Goal: Information Seeking & Learning: Learn about a topic

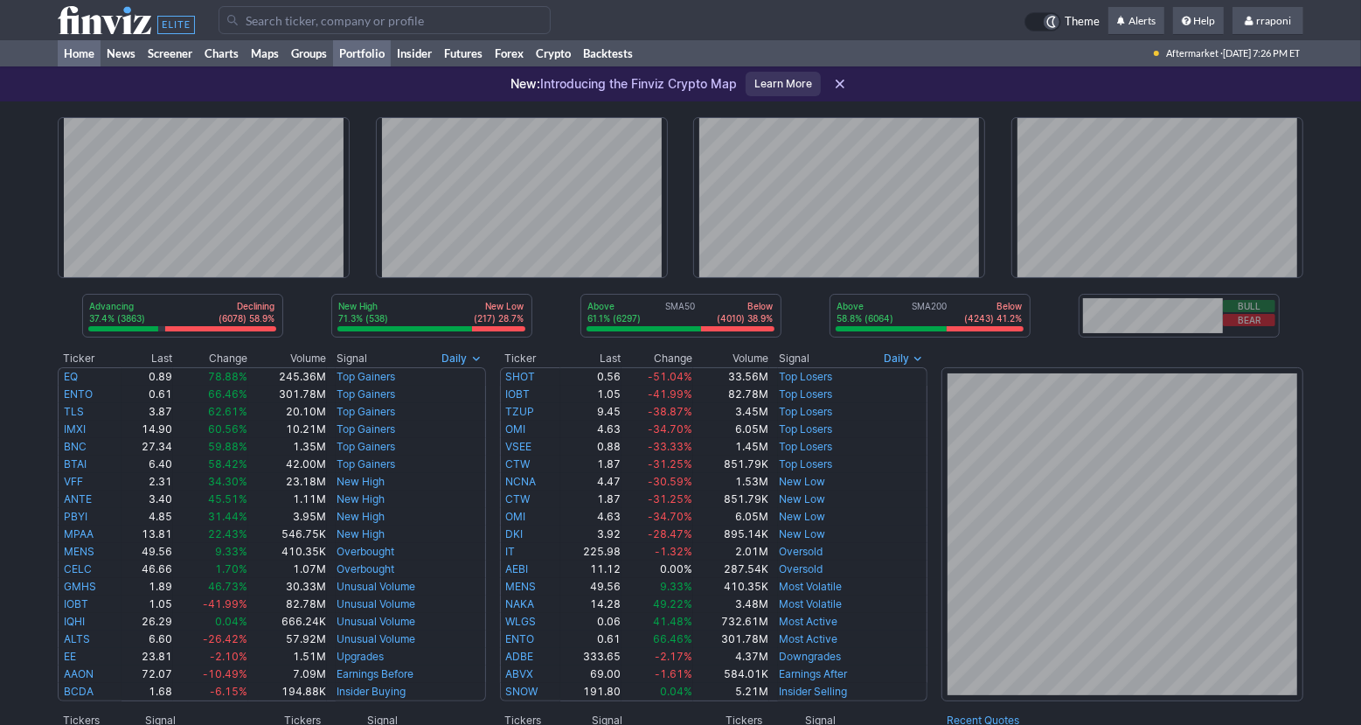
click at [354, 58] on link "Portfolio" at bounding box center [362, 53] width 58 height 26
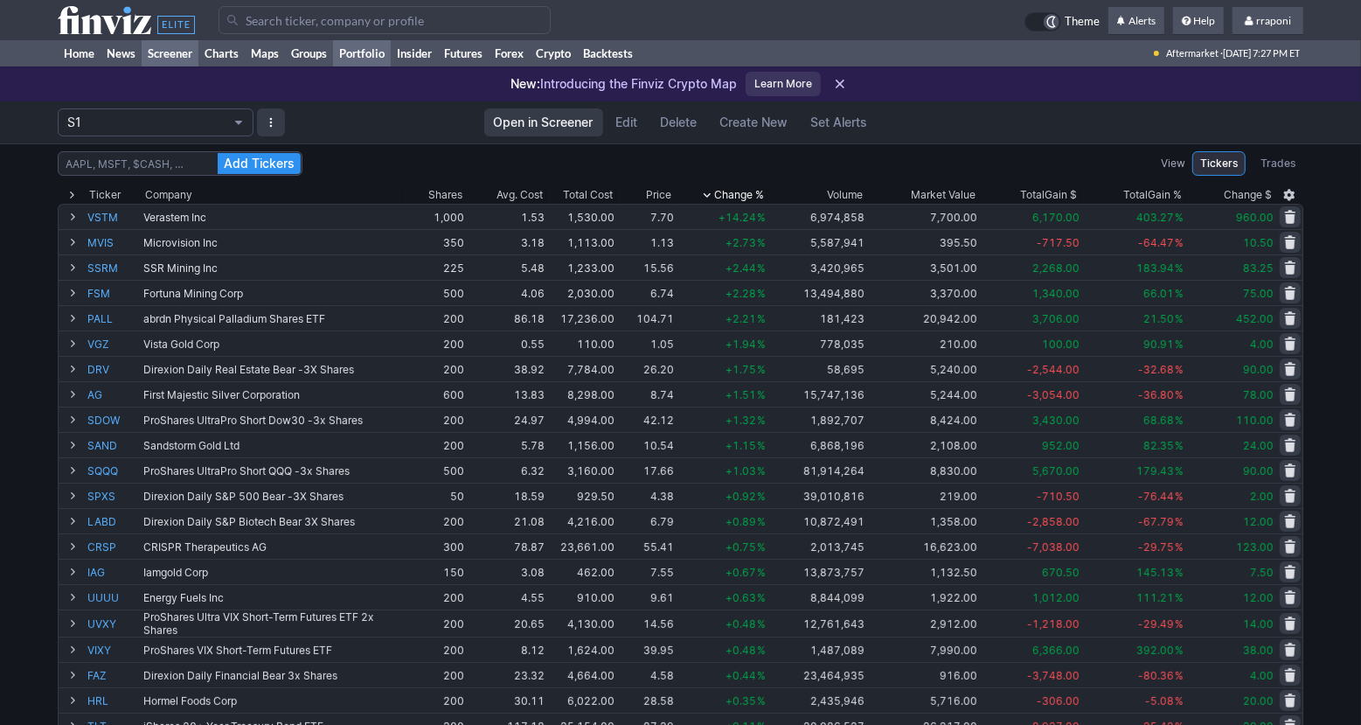
click at [168, 49] on link "Screener" at bounding box center [170, 53] width 57 height 26
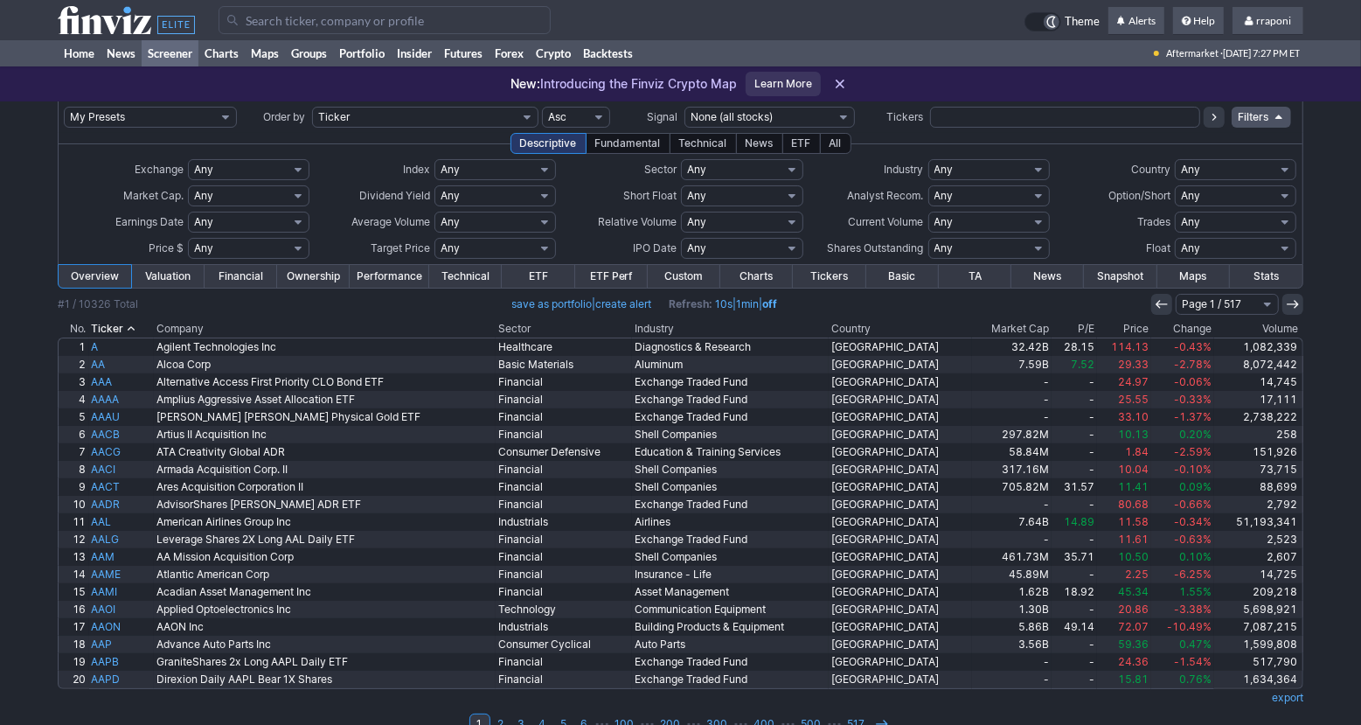
click at [834, 145] on div "All" at bounding box center [835, 143] width 31 height 21
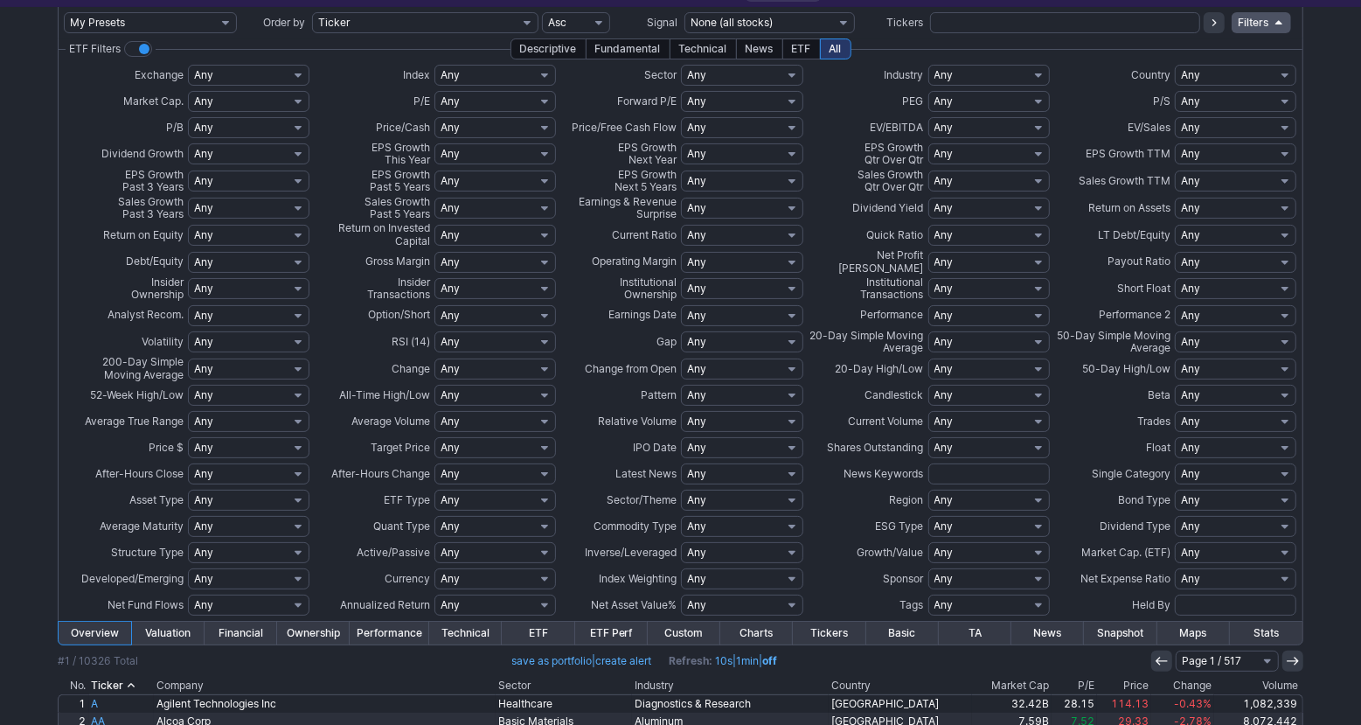
scroll to position [96, 0]
click at [278, 153] on select "Any 1 Year Positive 1 Year Over 5% 1 Year Over 10% 1 Year Over 15% 1 Year Over …" at bounding box center [248, 152] width 121 height 21
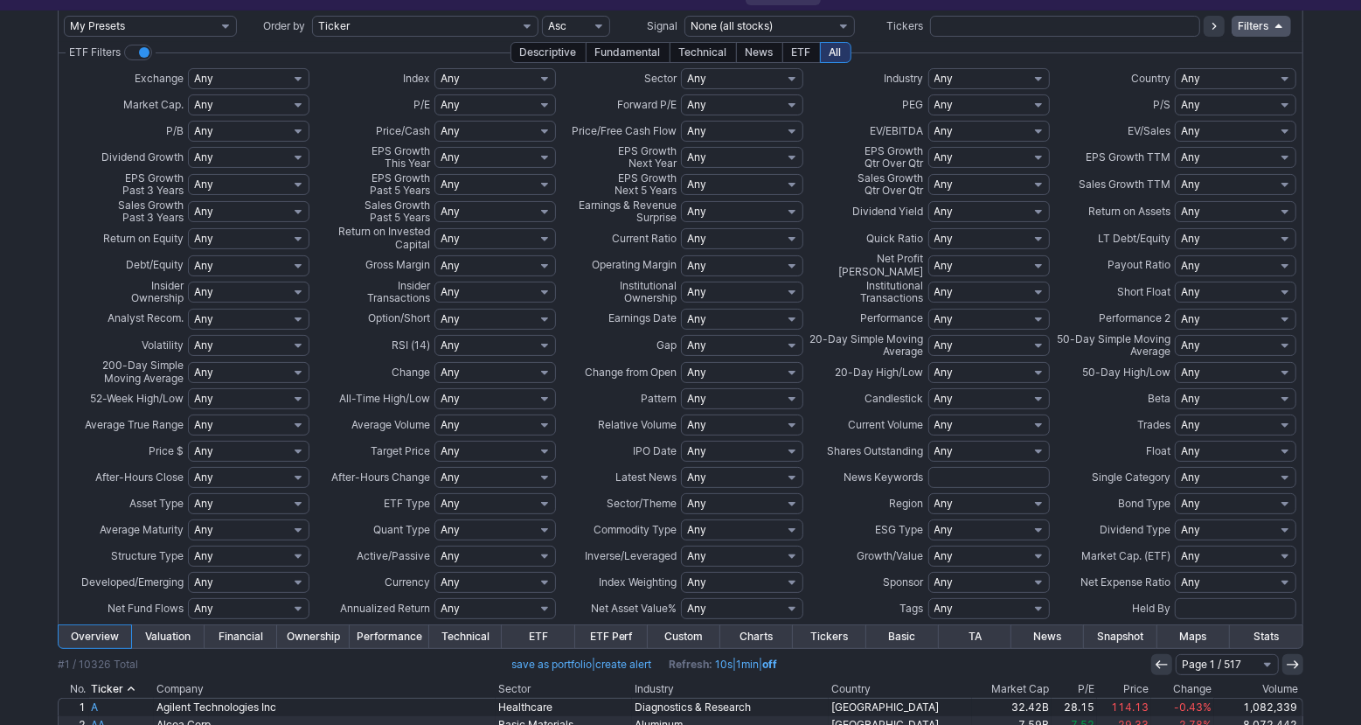
scroll to position [66, 0]
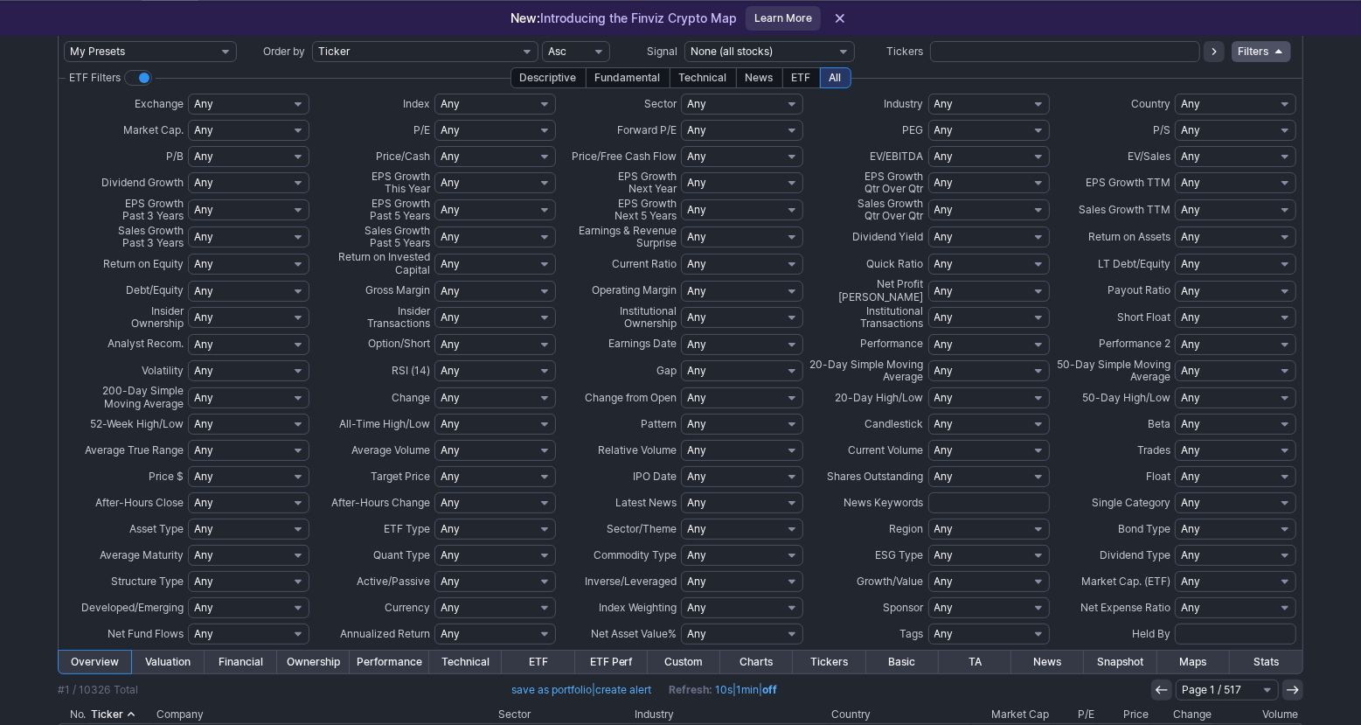
click at [420, 691] on div "#1 / 10326 Total save as portfolio | create alert Refresh: 10s | 1min | off Pag…" at bounding box center [681, 689] width 1246 height 21
click at [427, 691] on div "#1 / 10326 Total save as portfolio | create alert Refresh: 10s | 1min | off Pag…" at bounding box center [681, 689] width 1246 height 21
click at [428, 689] on div "#1 / 10326 Total save as portfolio | create alert Refresh: 10s | 1min | off Pag…" at bounding box center [681, 689] width 1246 height 21
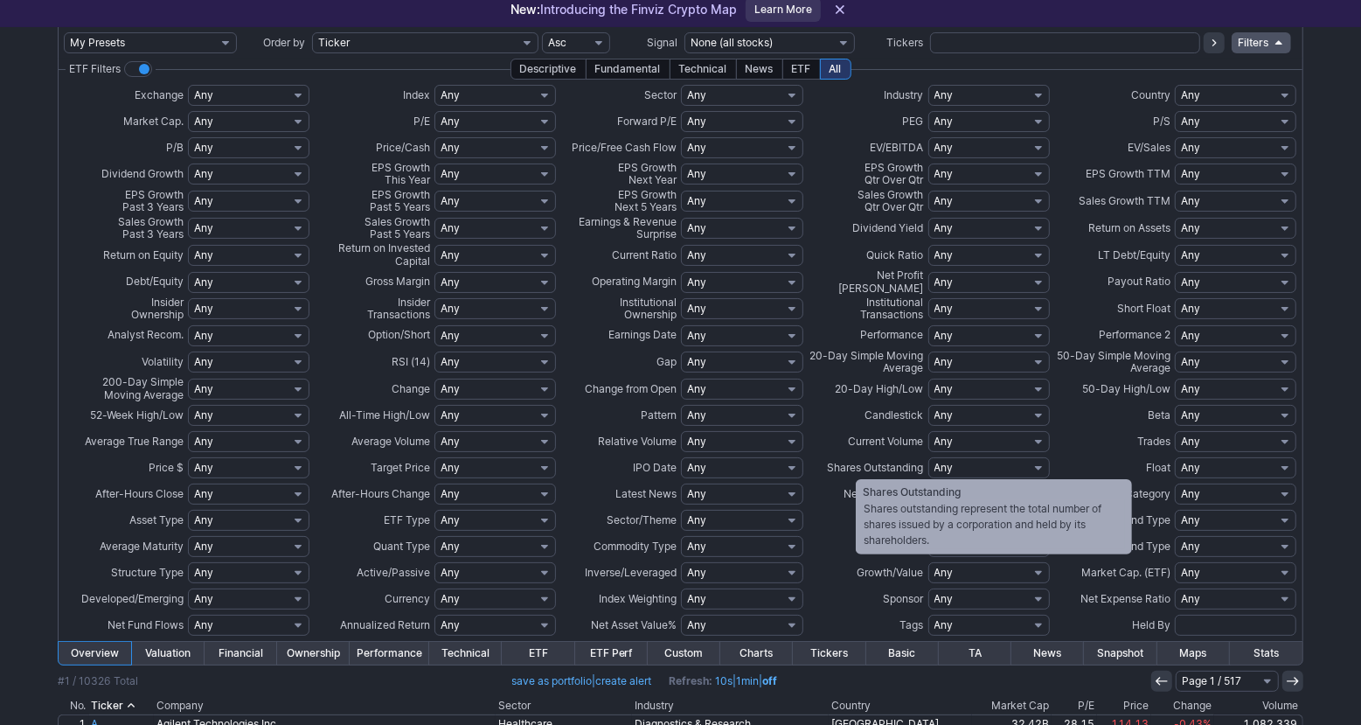
scroll to position [78, 0]
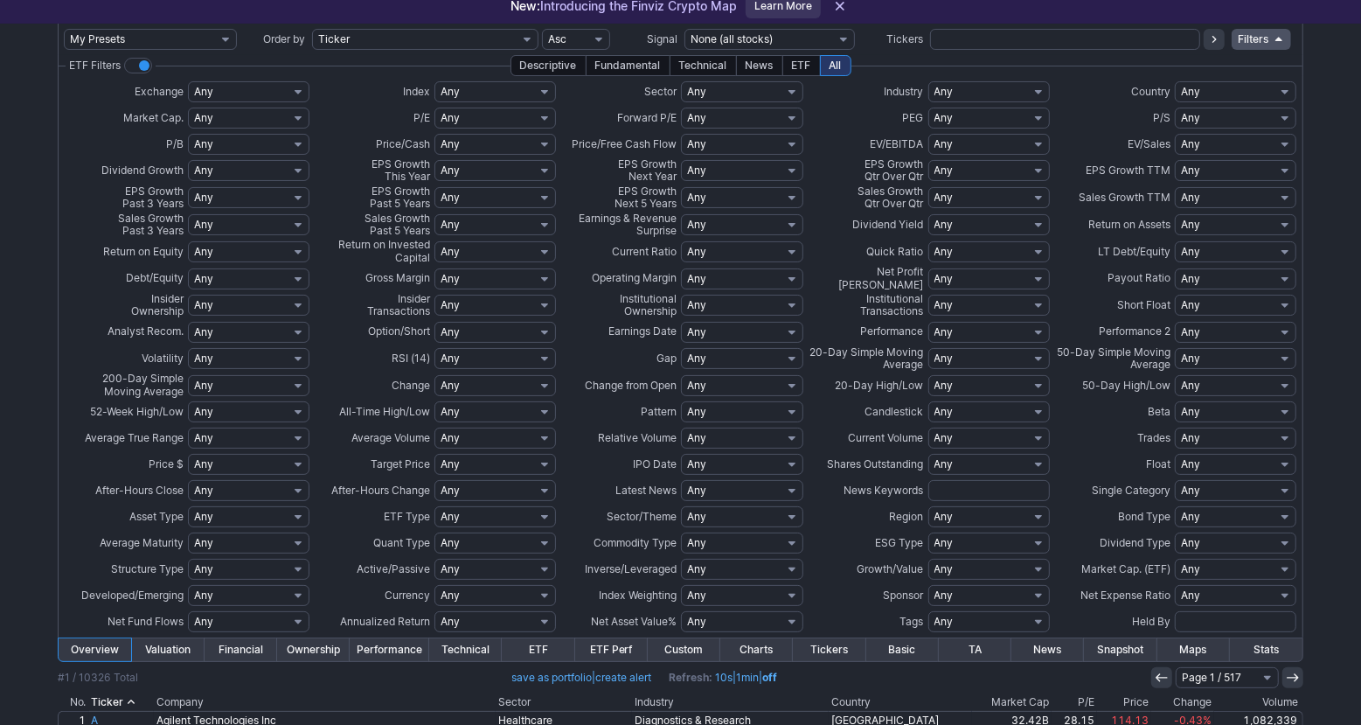
click at [233, 169] on select "Any 1 Year Positive 1 Year Over 5% 1 Year Over 10% 1 Year Over 15% 1 Year Over …" at bounding box center [248, 170] width 121 height 21
click at [1280, 545] on select "Any Dividend - Change / Surprise Dividend - High Yield Dividend - Regular Payor…" at bounding box center [1235, 542] width 121 height 21
select select "earningspositiveconsistent"
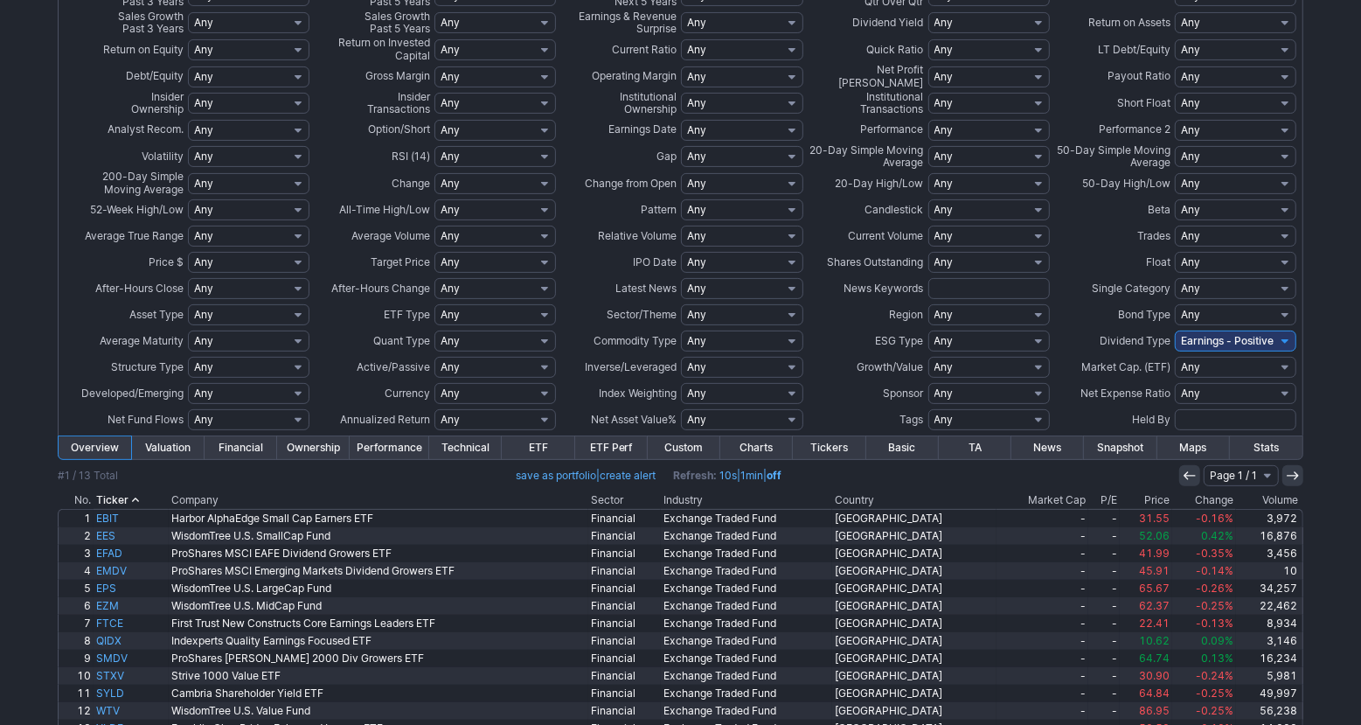
scroll to position [357, 0]
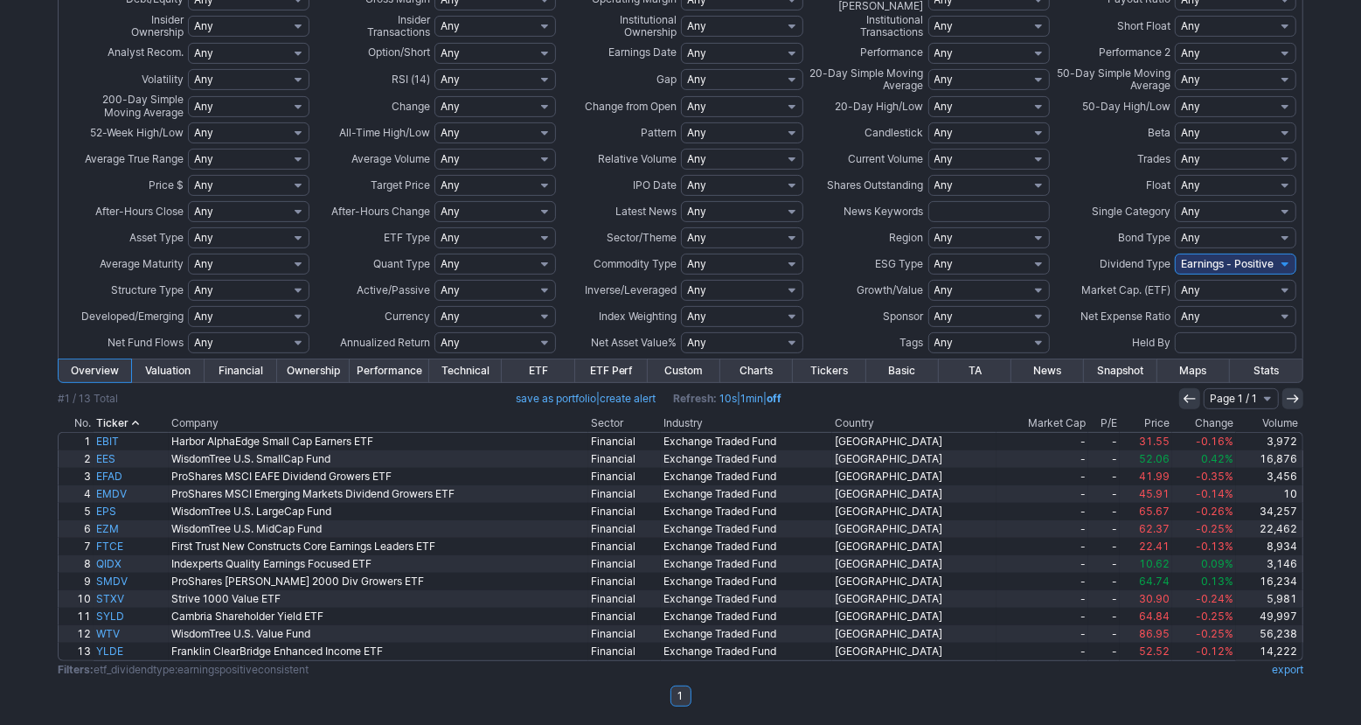
click at [1287, 264] on select "Any Dividend - Change / Surprise Dividend - High Yield Dividend - Regular Payor…" at bounding box center [1235, 263] width 121 height 21
select select
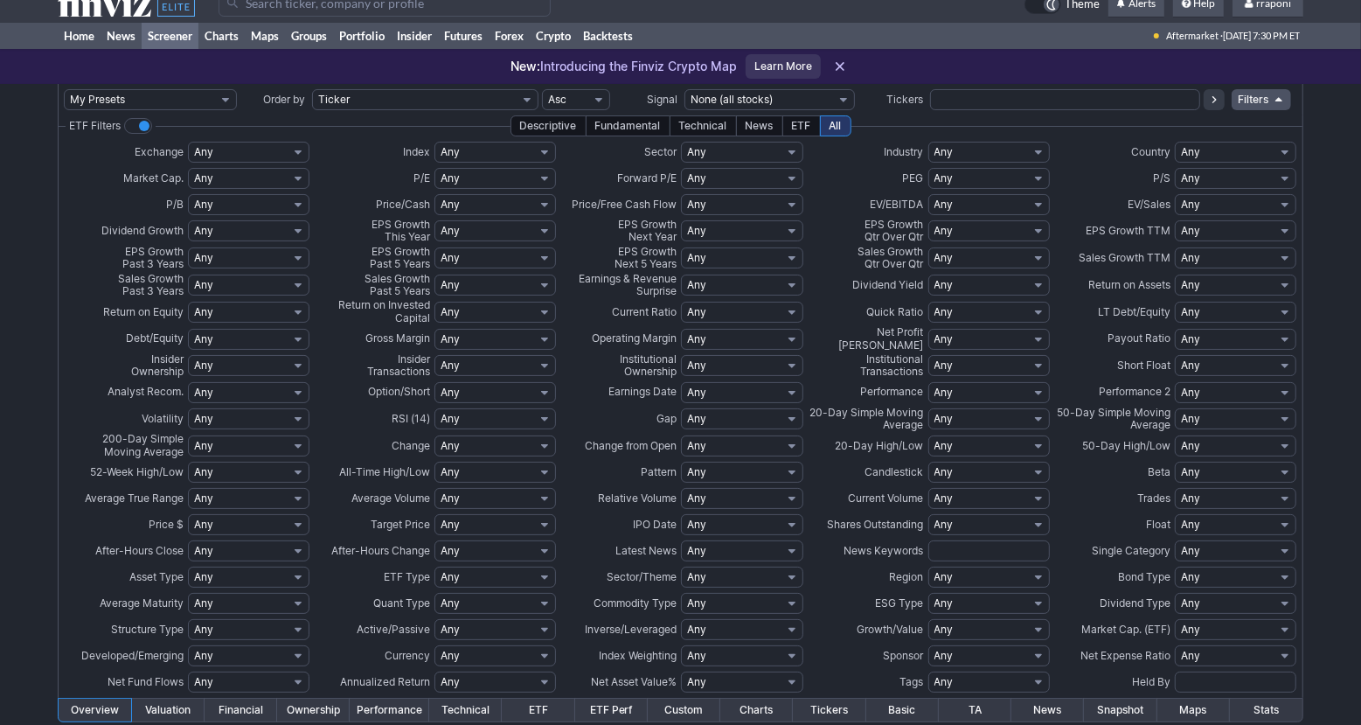
scroll to position [45, 0]
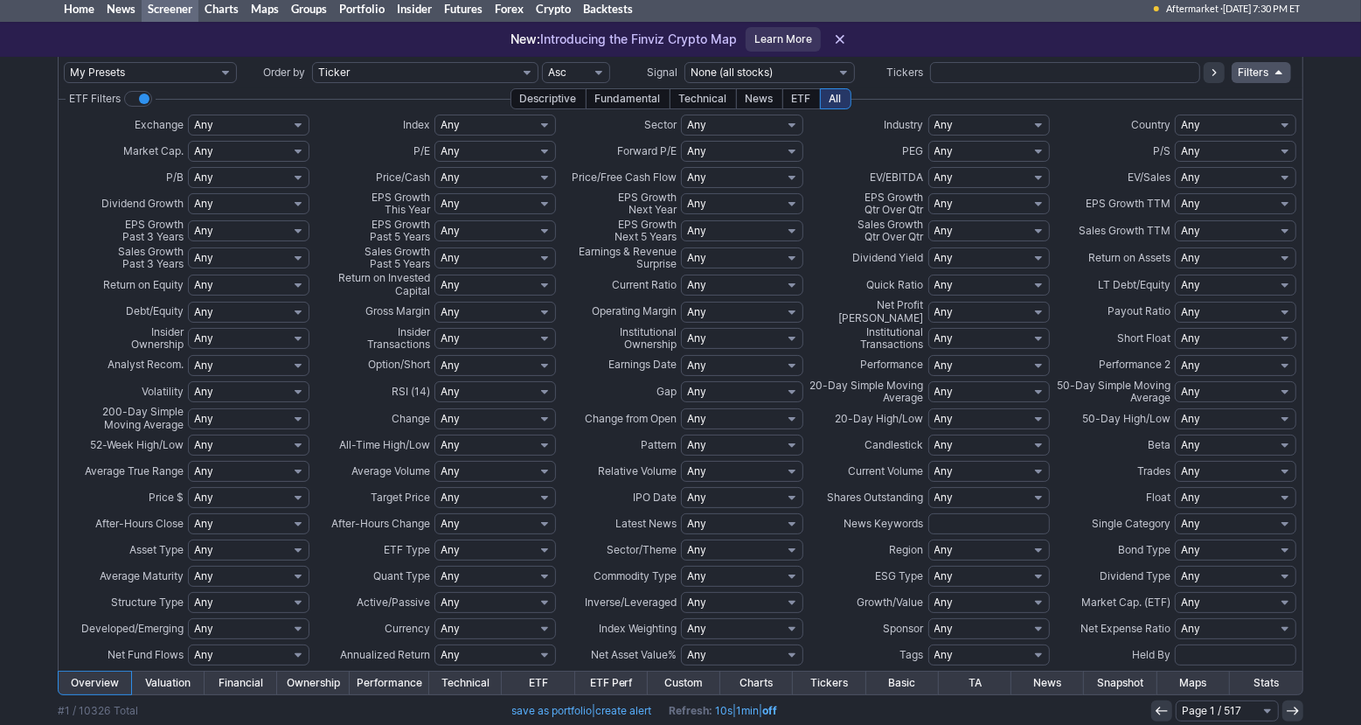
click at [990, 260] on select "Any None (0%) Positive (>0%) High (>5%) Very High (>10%) Over 1% Over 2% Over 3…" at bounding box center [988, 257] width 121 height 21
select select "o5"
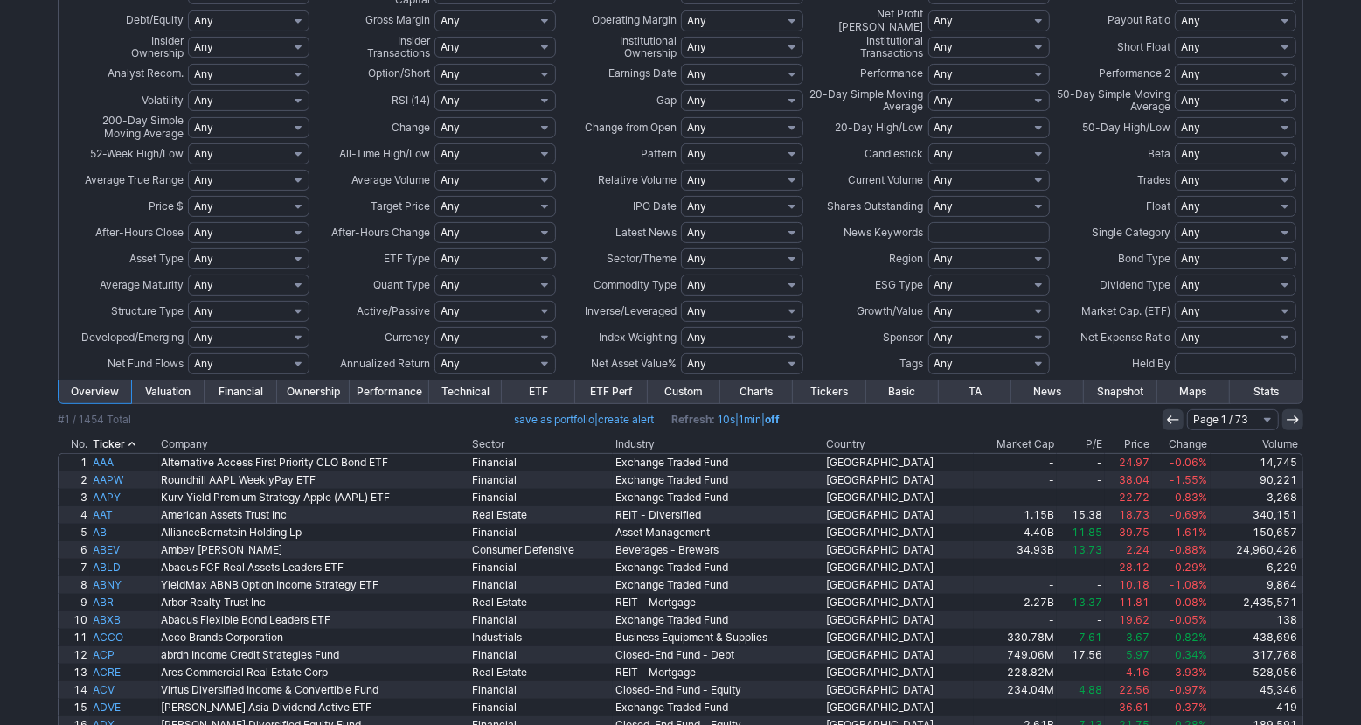
scroll to position [420, 0]
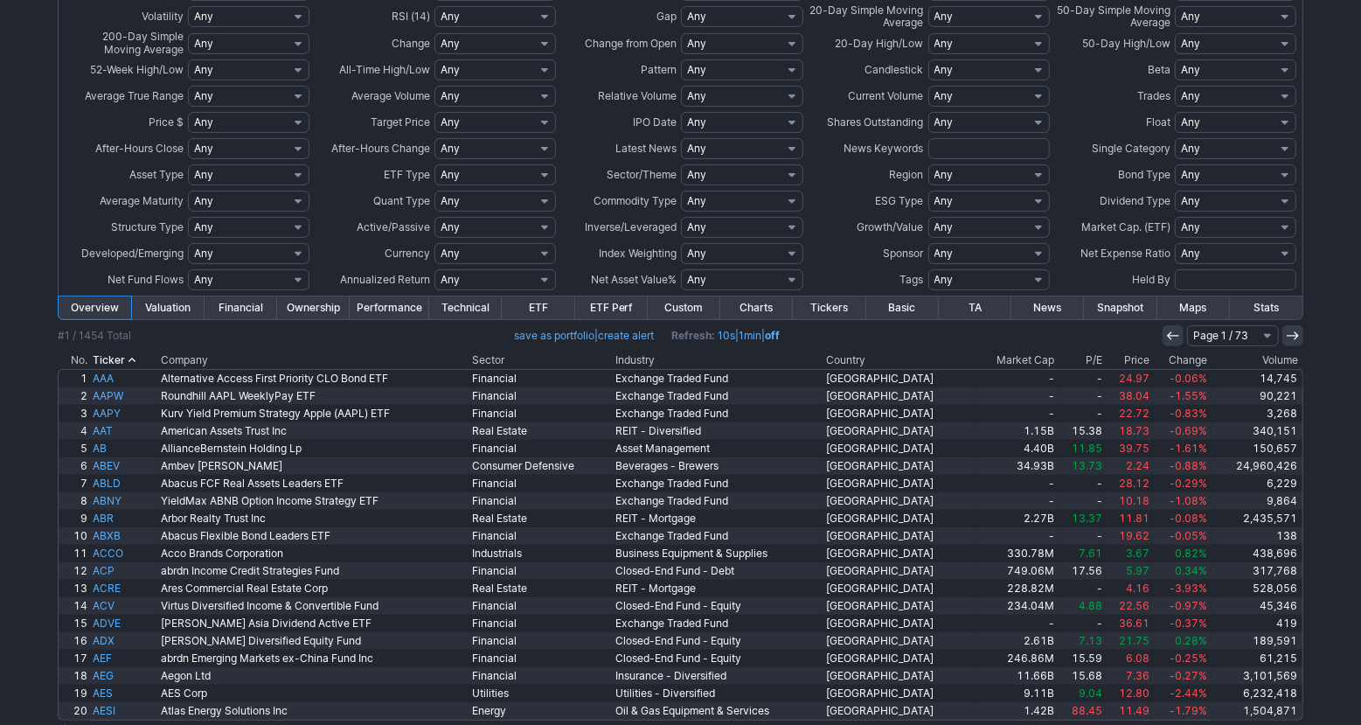
click at [1259, 361] on th "Volume" at bounding box center [1257, 359] width 93 height 17
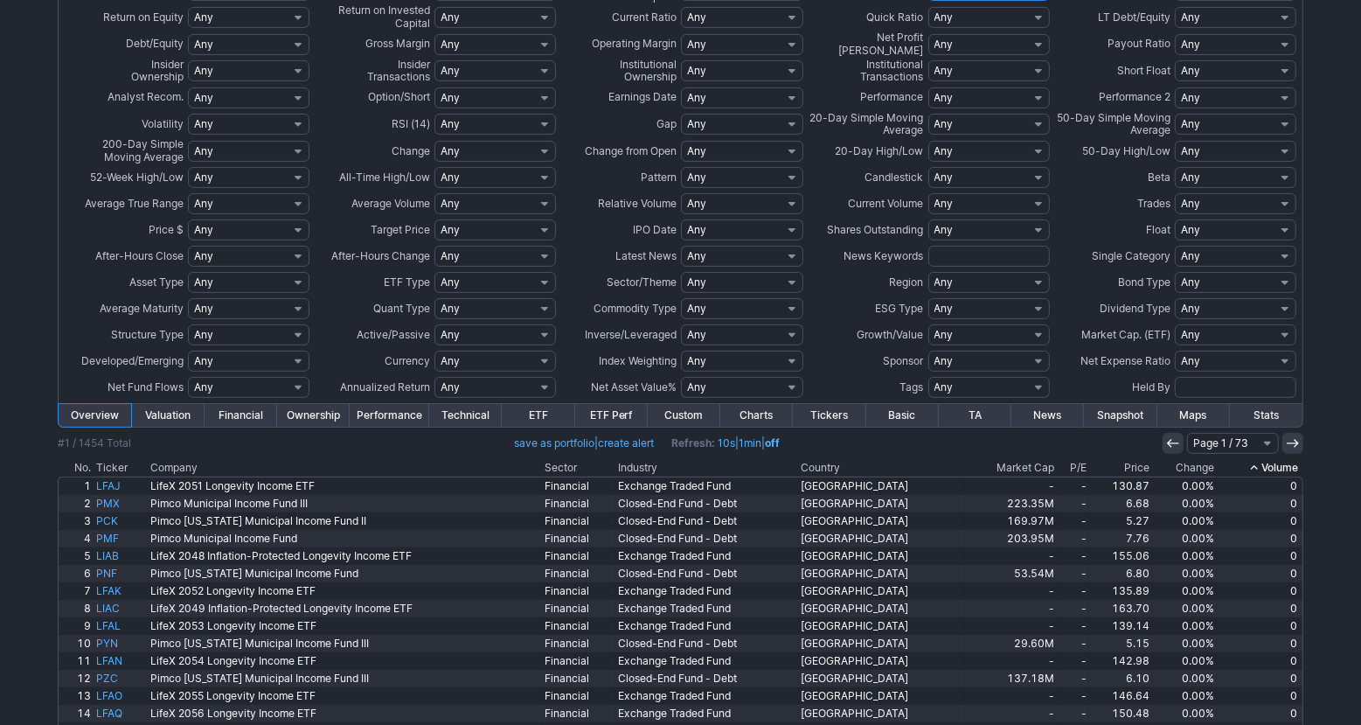
scroll to position [314, 0]
click at [1267, 460] on th "Volume" at bounding box center [1260, 465] width 87 height 17
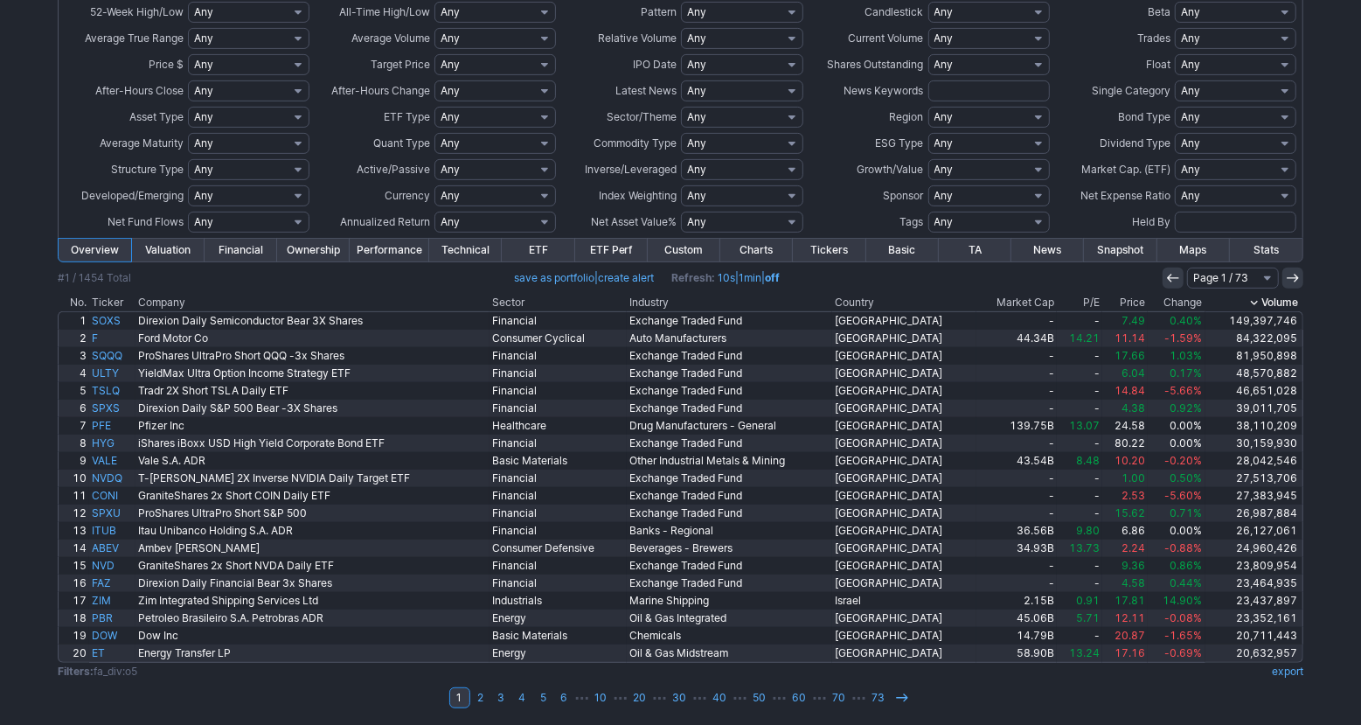
scroll to position [479, 0]
click at [1354, 482] on div "My Presets -Save Screen -Edit Screens s: p3 s: p2 s: p1 p: S1 Order by Ticker T…" at bounding box center [680, 173] width 1361 height 1103
click at [1204, 697] on td "1 2 3 4 5 6 ⋯ 10 ⋯ 20 ⋯ 30 ⋯ 40 ⋯ 50 ⋯ 60 ⋯ 70 ⋯ 73" at bounding box center [681, 696] width 1246 height 24
click at [1206, 696] on td "1 2 3 4 5 6 ⋯ 10 ⋯ 20 ⋯ 30 ⋯ 40 ⋯ 50 ⋯ 60 ⋯ 70 ⋯ 73" at bounding box center [681, 696] width 1246 height 24
click at [1213, 698] on td "1 2 3 4 5 6 ⋯ 10 ⋯ 20 ⋯ 30 ⋯ 40 ⋯ 50 ⋯ 60 ⋯ 70 ⋯ 73" at bounding box center [681, 696] width 1246 height 24
